Goal: Information Seeking & Learning: Learn about a topic

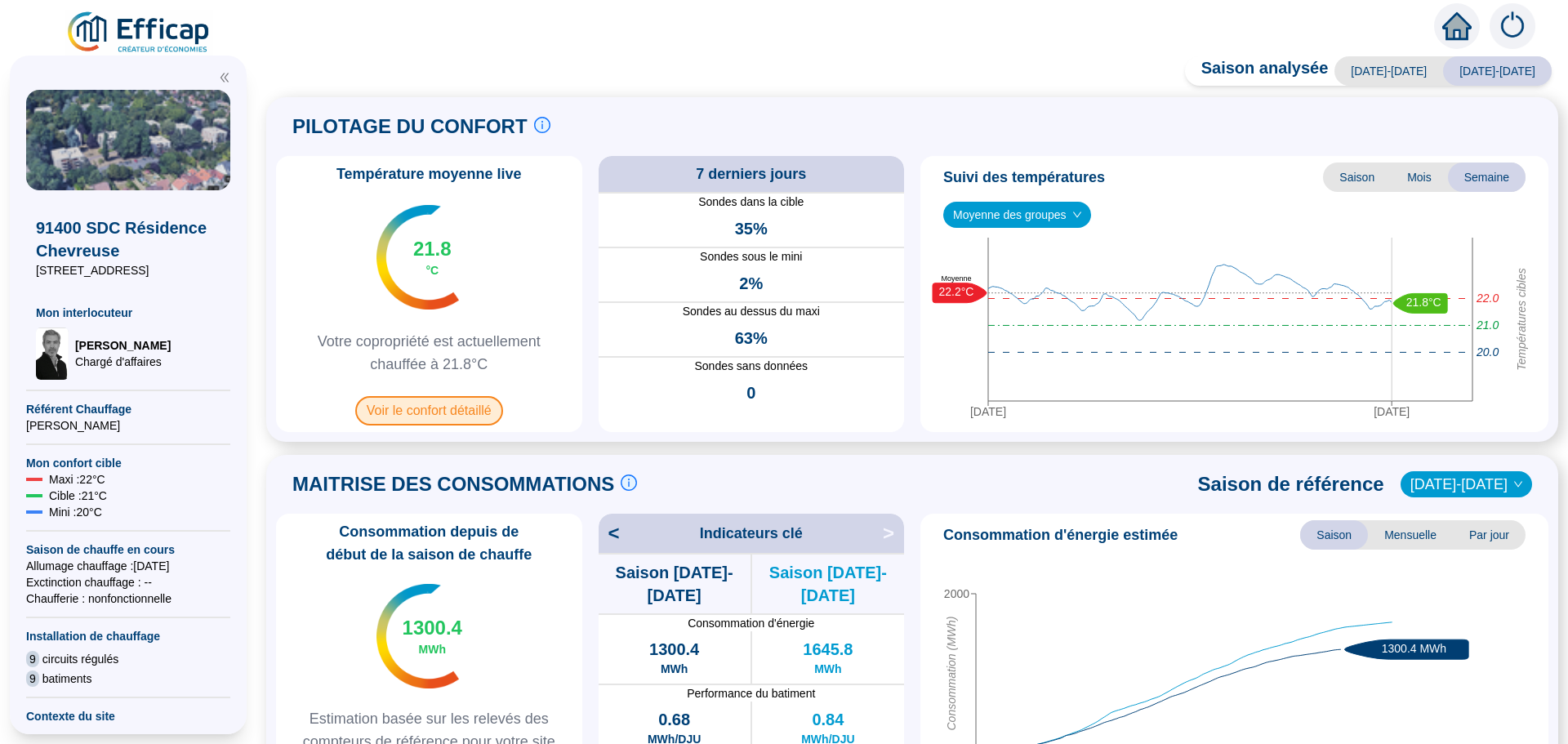
click at [456, 417] on span "Voir le confort détaillé" at bounding box center [429, 410] width 148 height 29
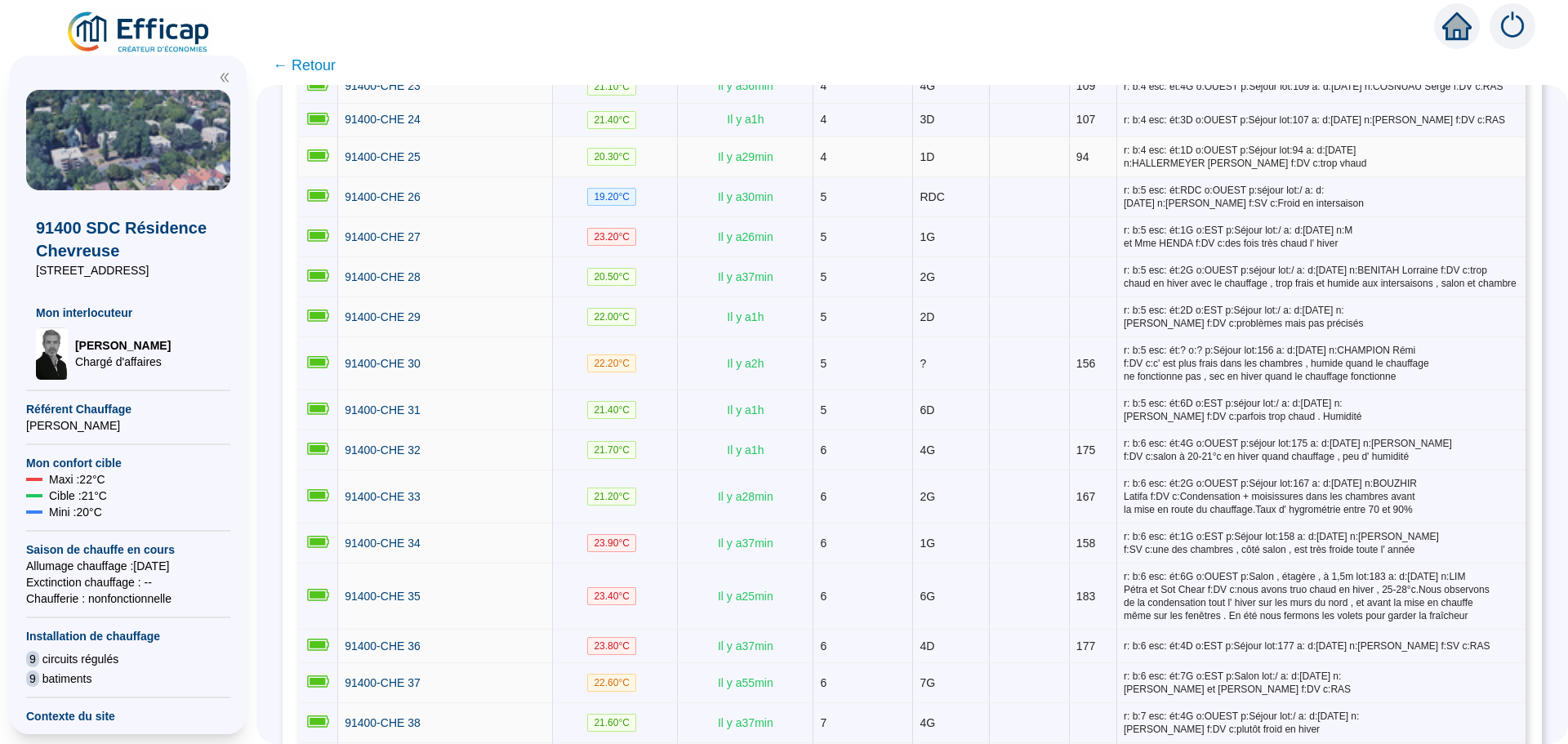
scroll to position [1224, 0]
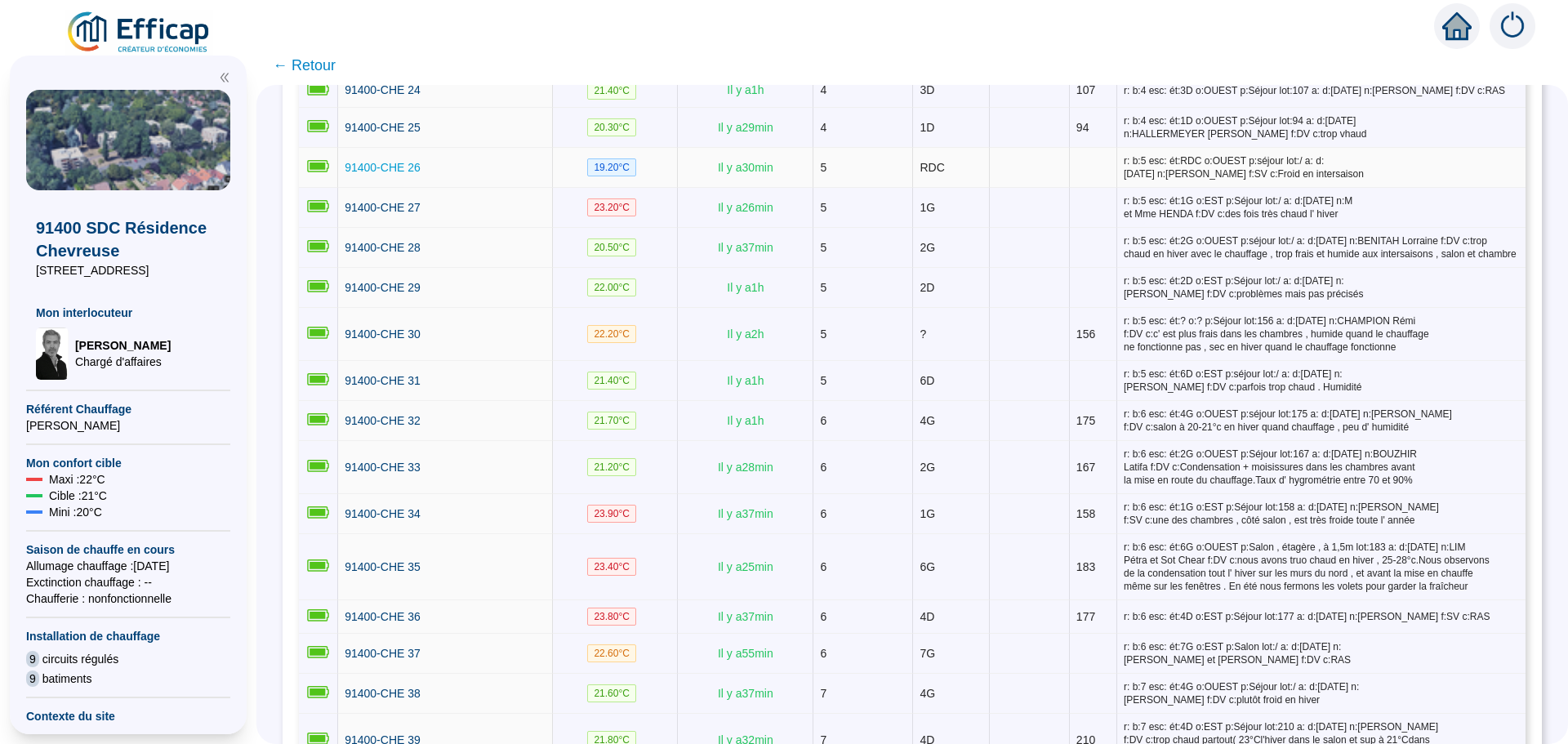
click at [389, 161] on span "91400-CHE 26" at bounding box center [382, 167] width 76 height 13
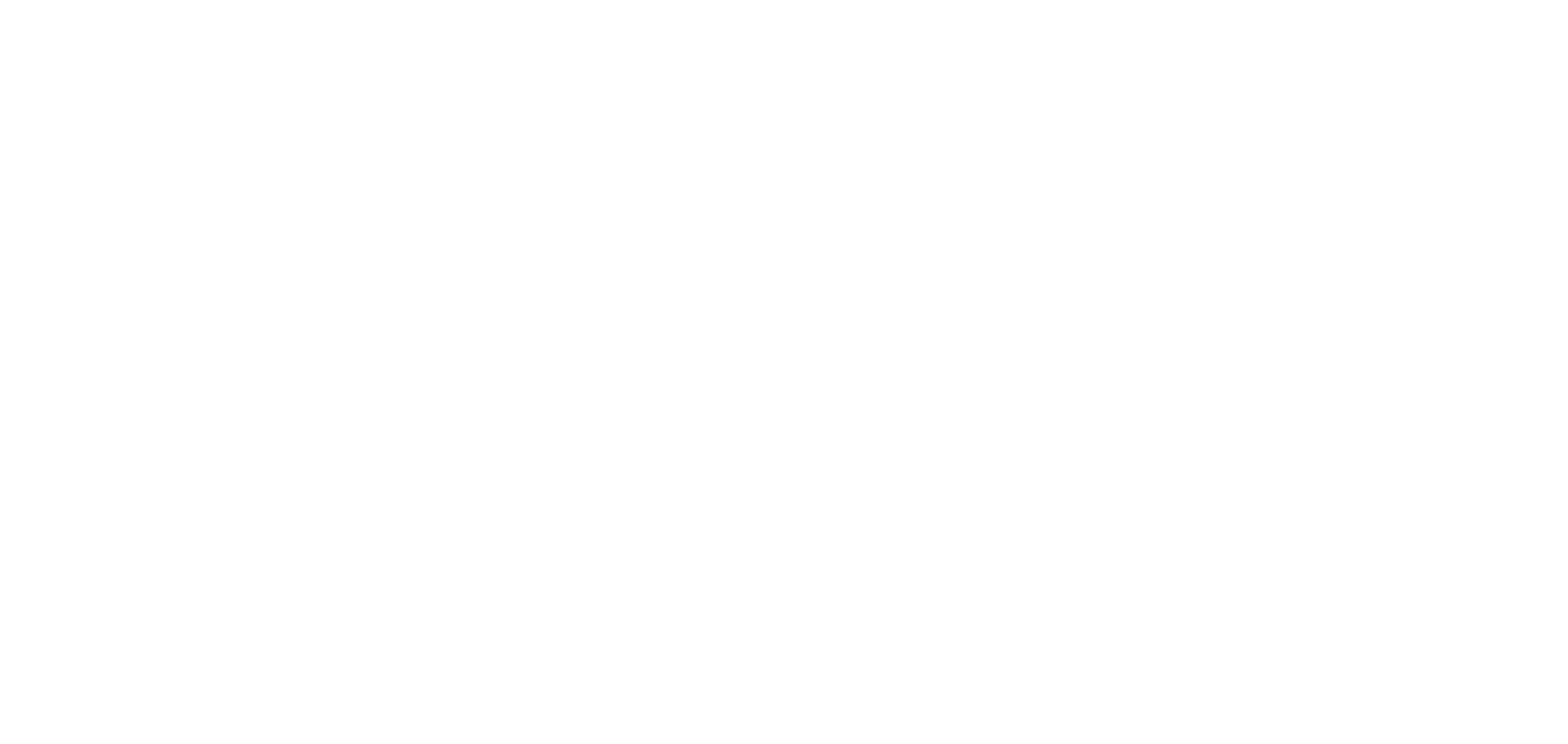
click at [389, 161] on div at bounding box center [784, 372] width 1568 height 744
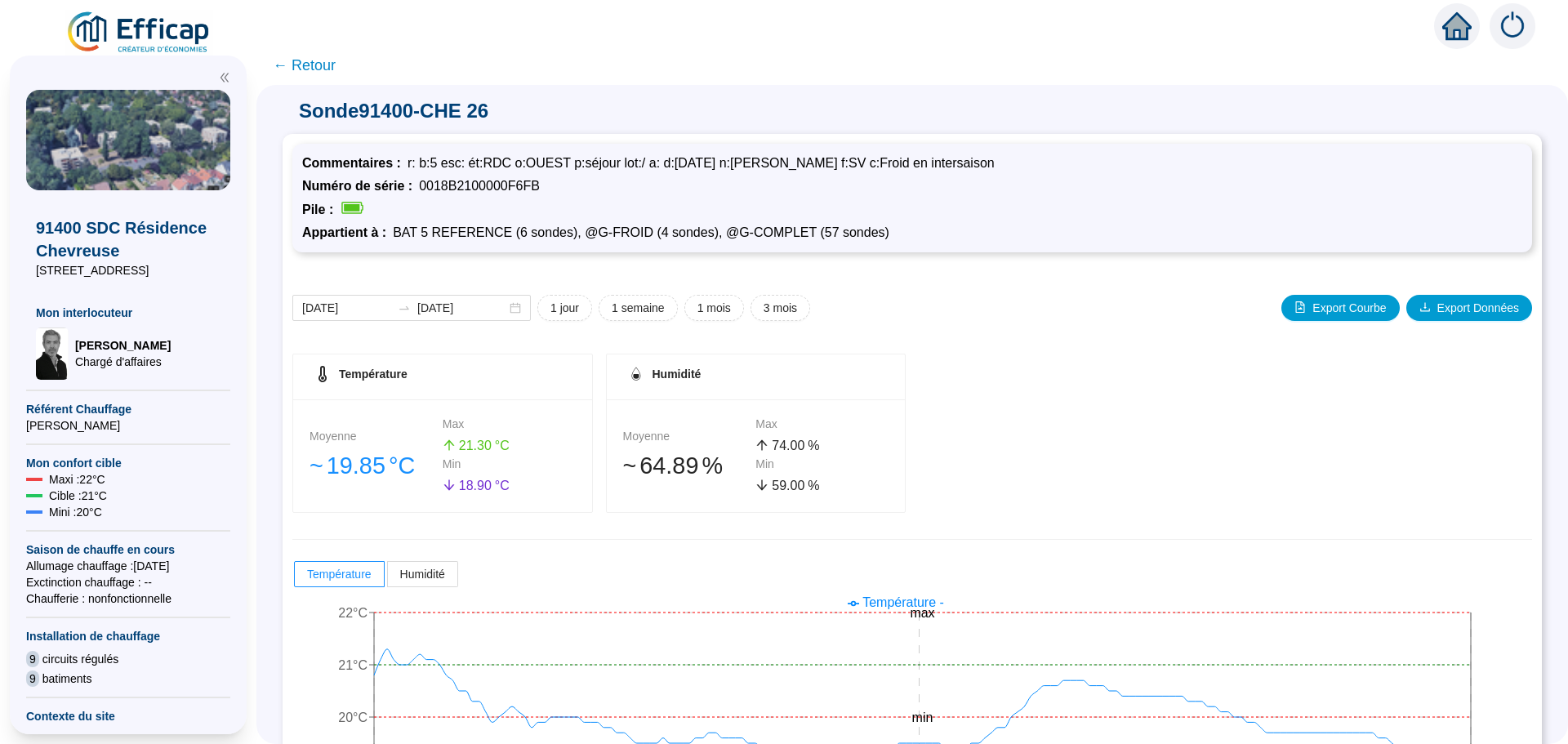
click at [318, 70] on span "← Retour" at bounding box center [304, 65] width 63 height 23
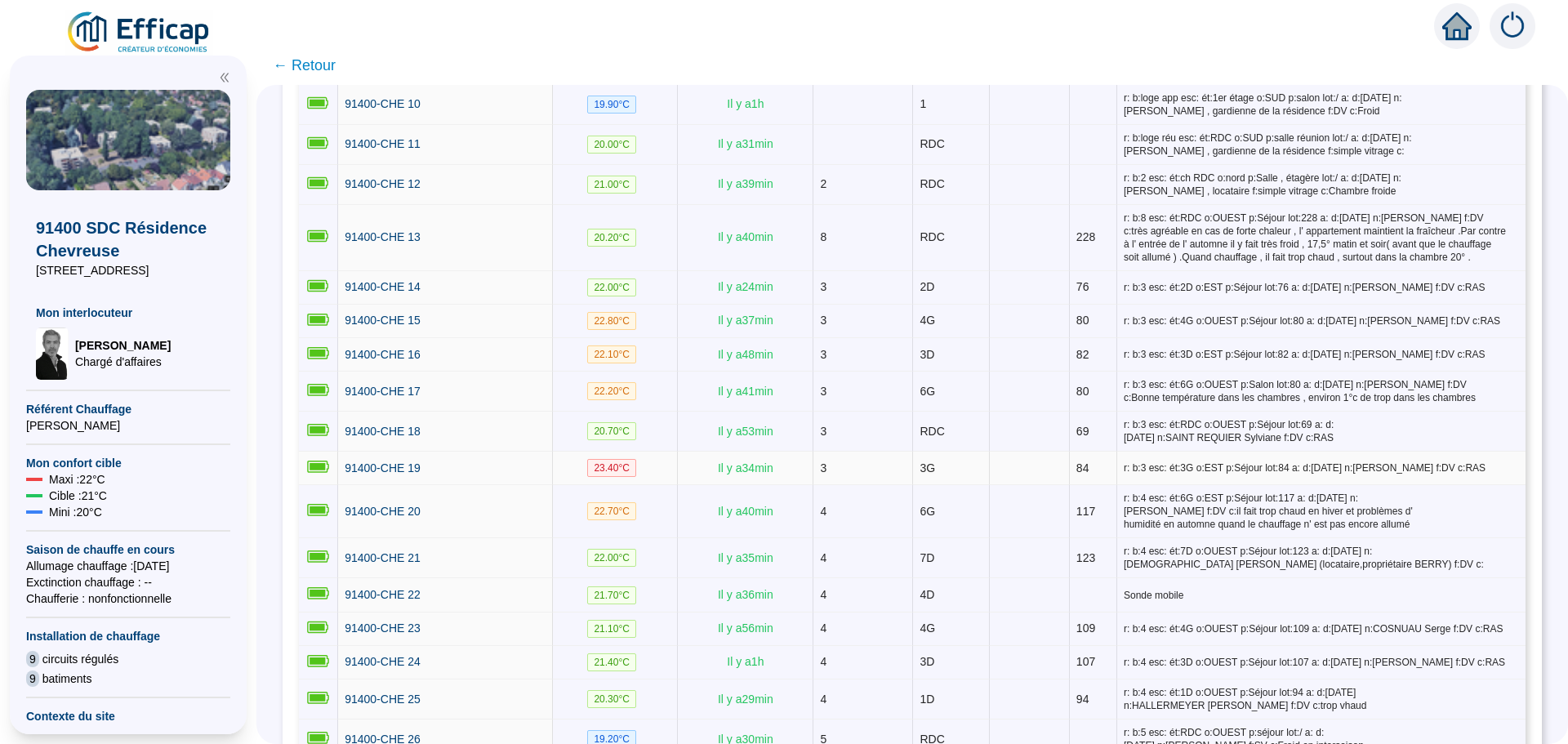
scroll to position [816, 0]
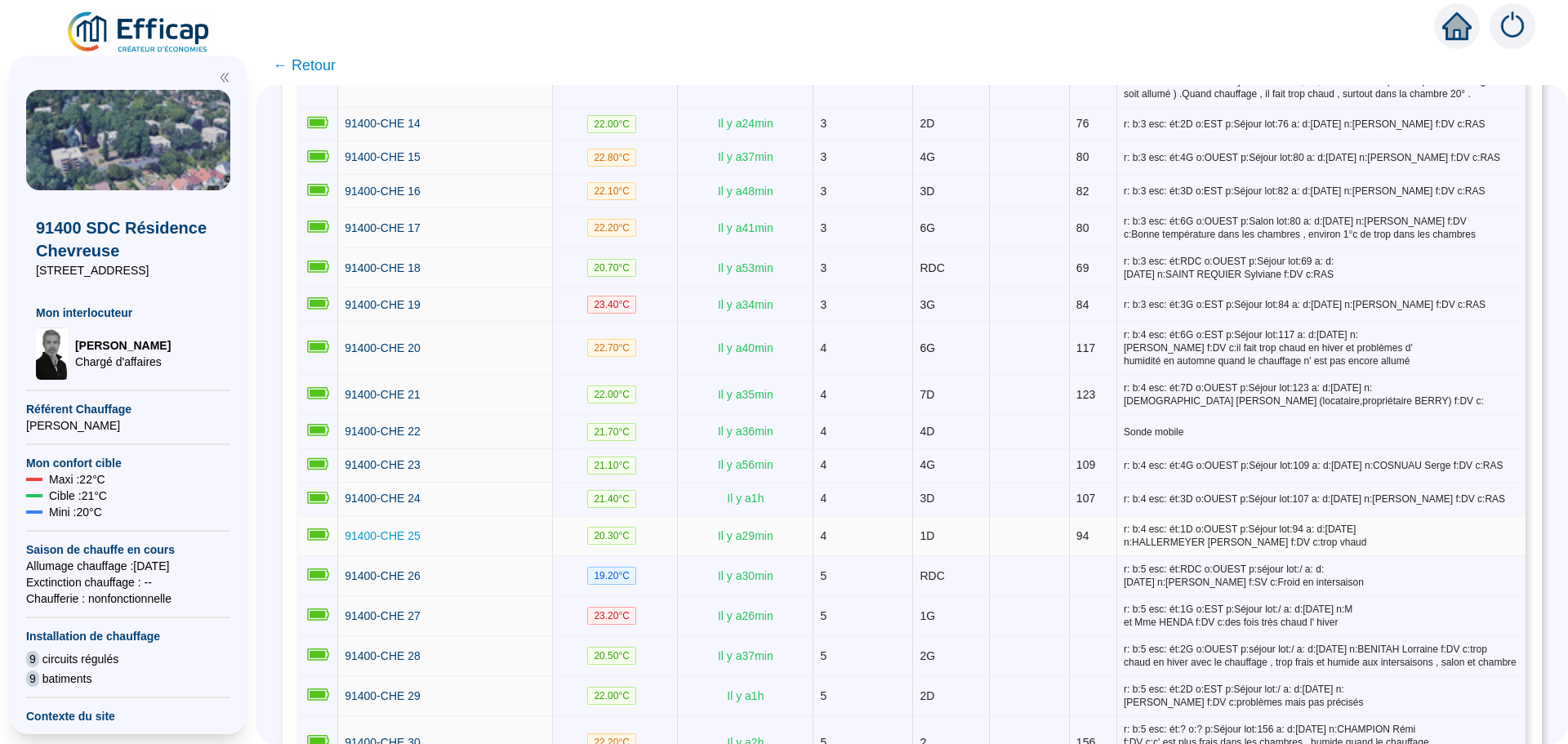
click at [369, 529] on span "91400-CHE 25" at bounding box center [382, 535] width 76 height 13
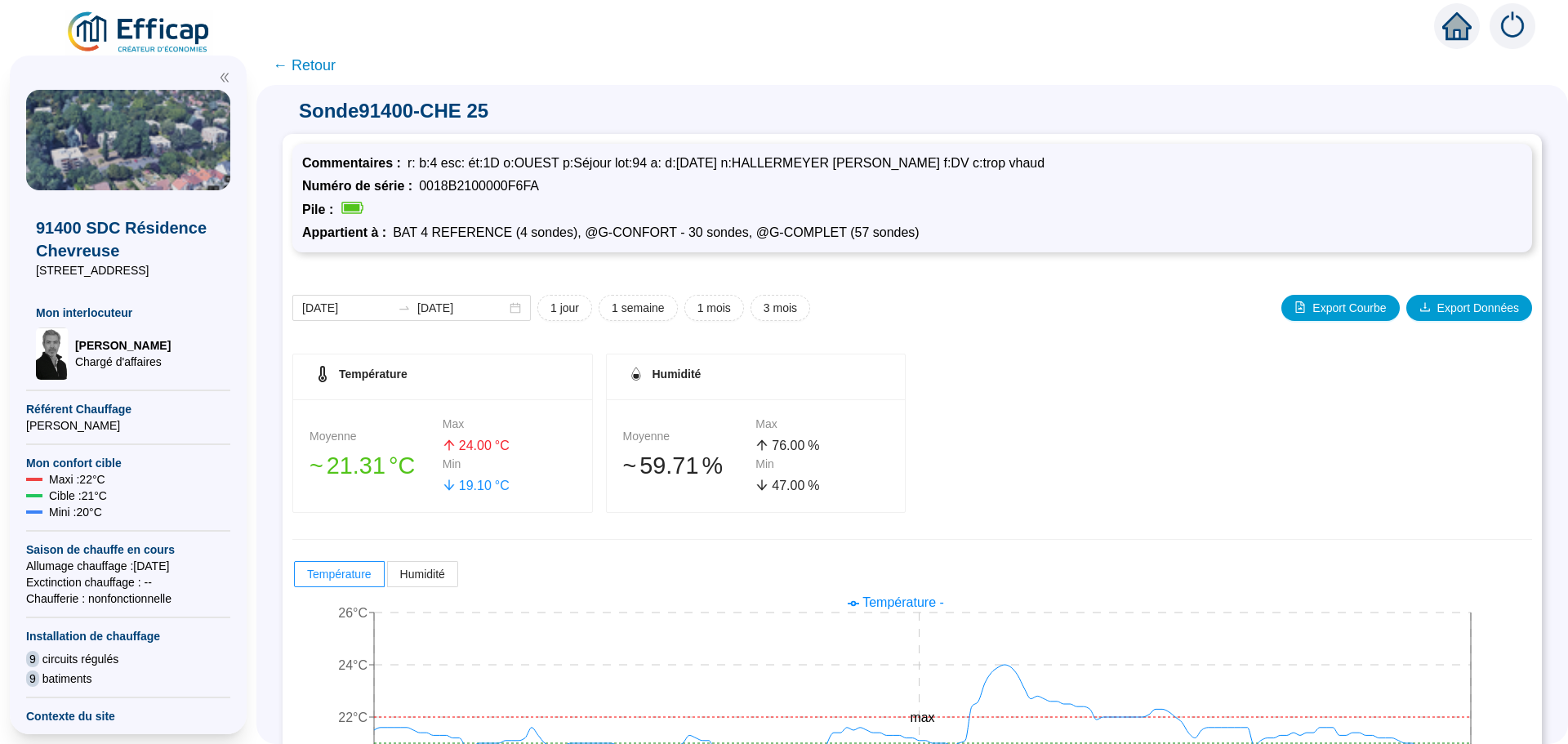
click at [456, 478] on span at bounding box center [449, 485] width 13 height 19
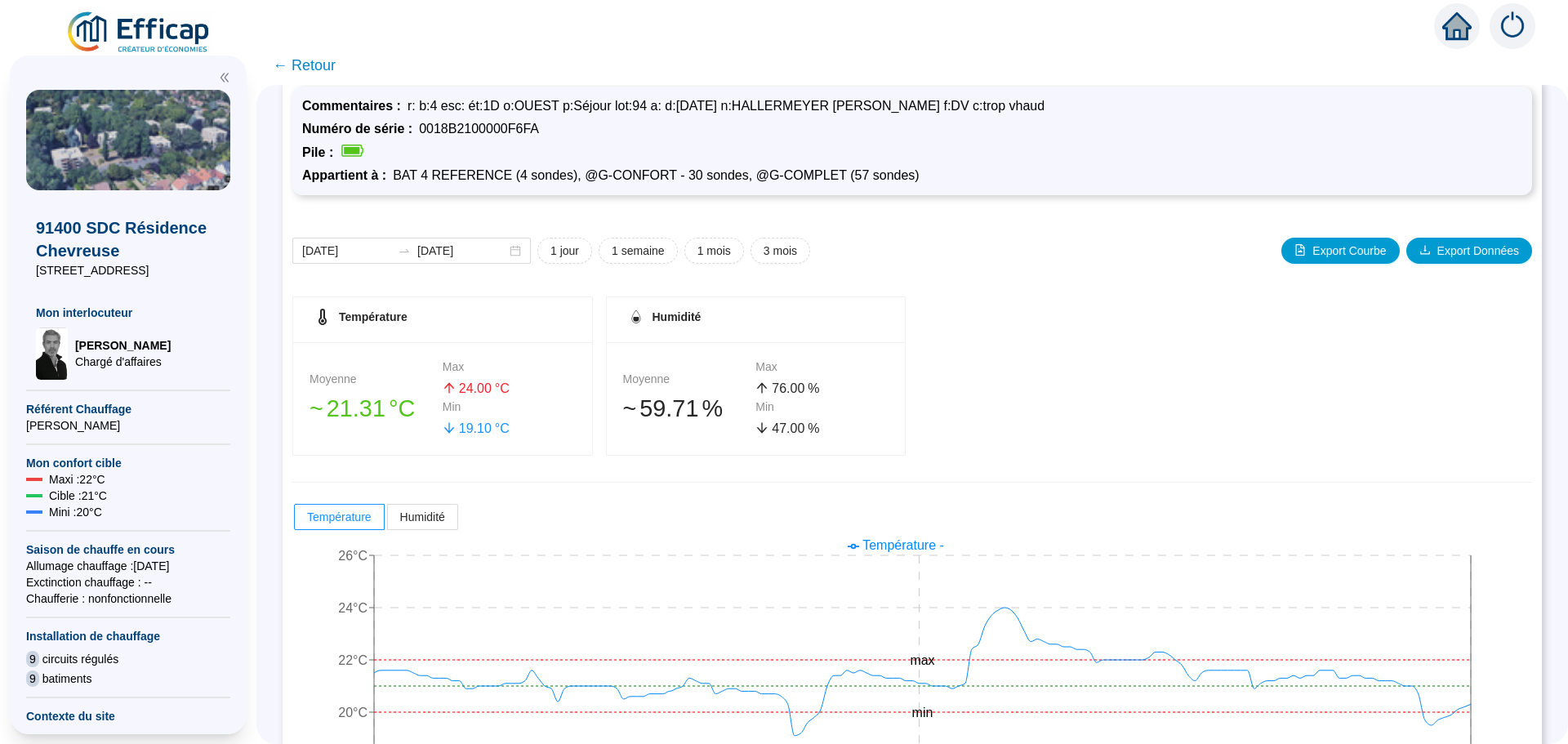
scroll to position [129, 0]
